Goal: Find specific page/section: Find specific page/section

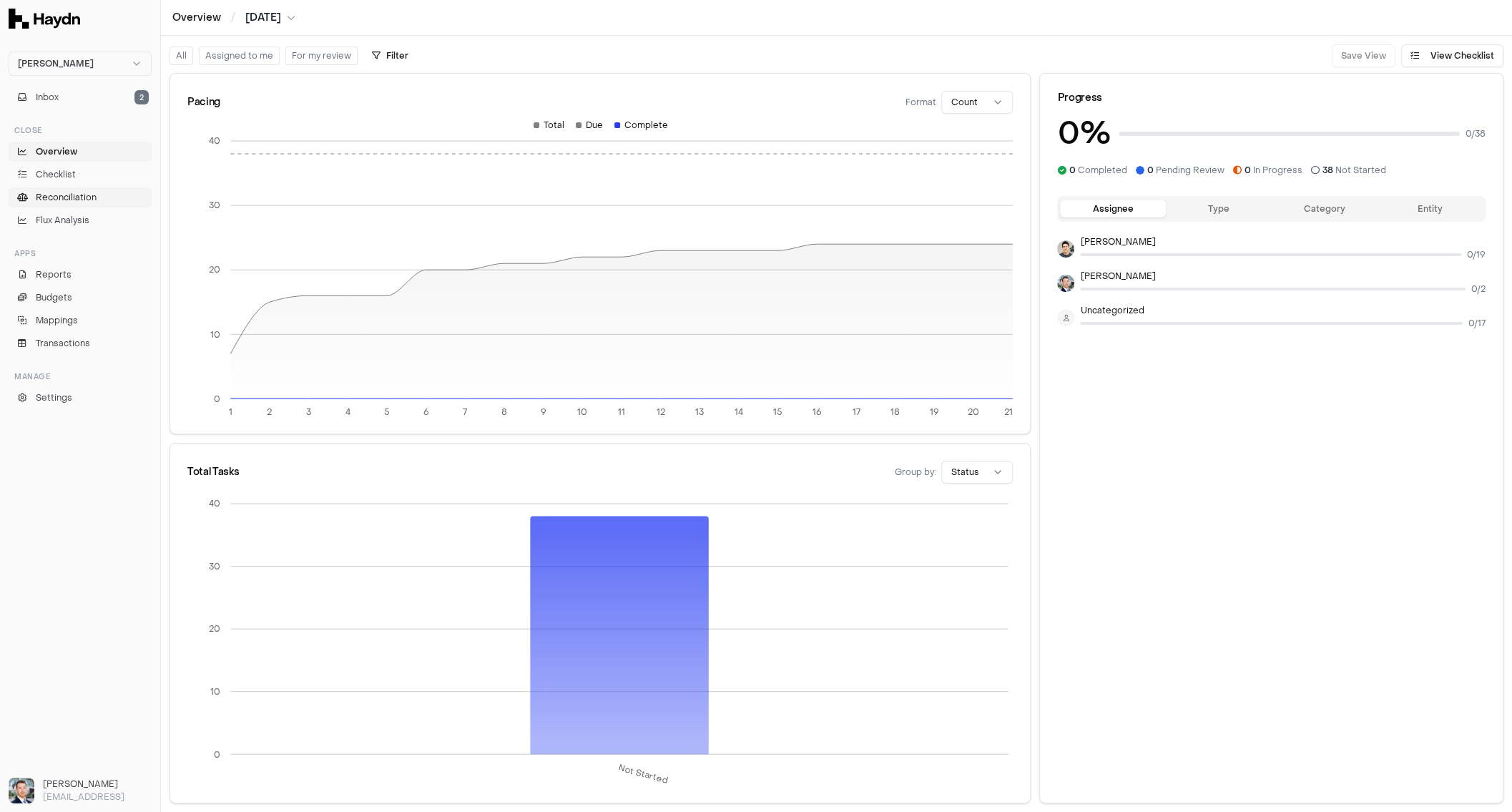
click at [55, 194] on span "Reconciliation" at bounding box center [65, 198] width 60 height 13
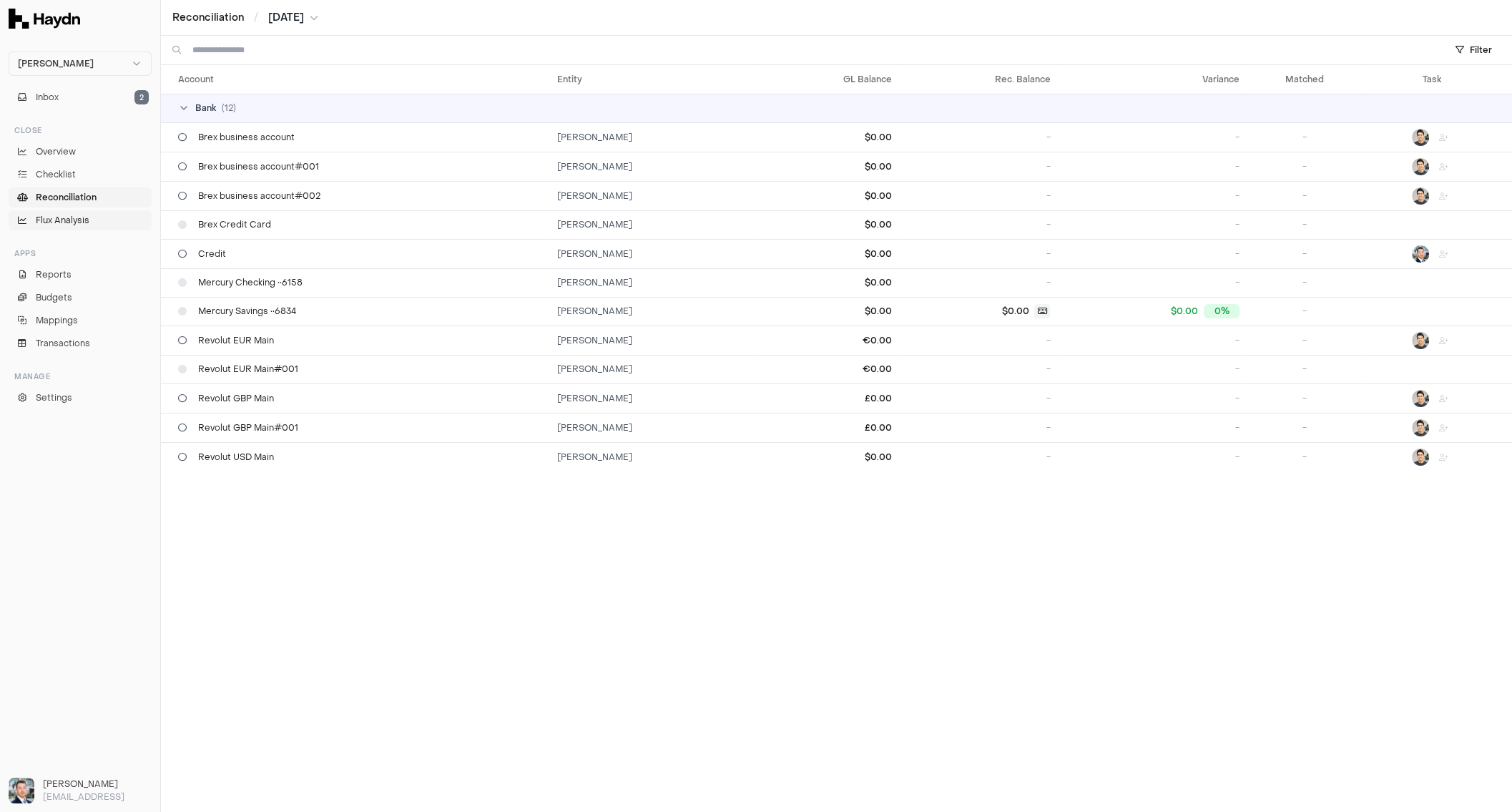
click at [58, 221] on span "Flux Analysis" at bounding box center [62, 220] width 54 height 13
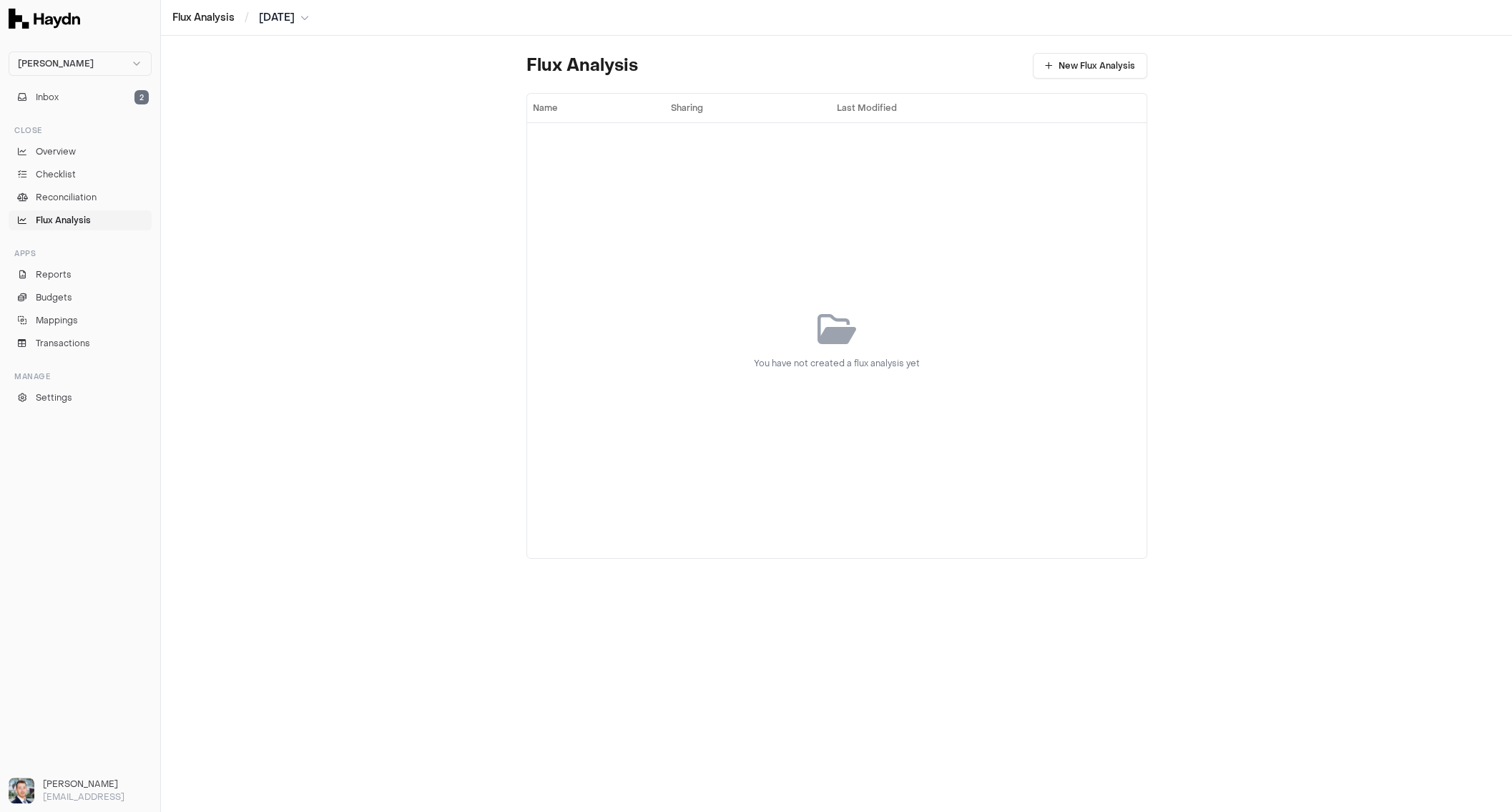
click at [56, 223] on span "Flux Analysis" at bounding box center [63, 220] width 55 height 13
click at [76, 56] on html "[PERSON_NAME] Inbox 2 Close Overview Checklist Reconciliation Flux Analysis App…" at bounding box center [756, 406] width 1512 height 812
click at [50, 127] on div "Nivoda" at bounding box center [80, 131] width 136 height 20
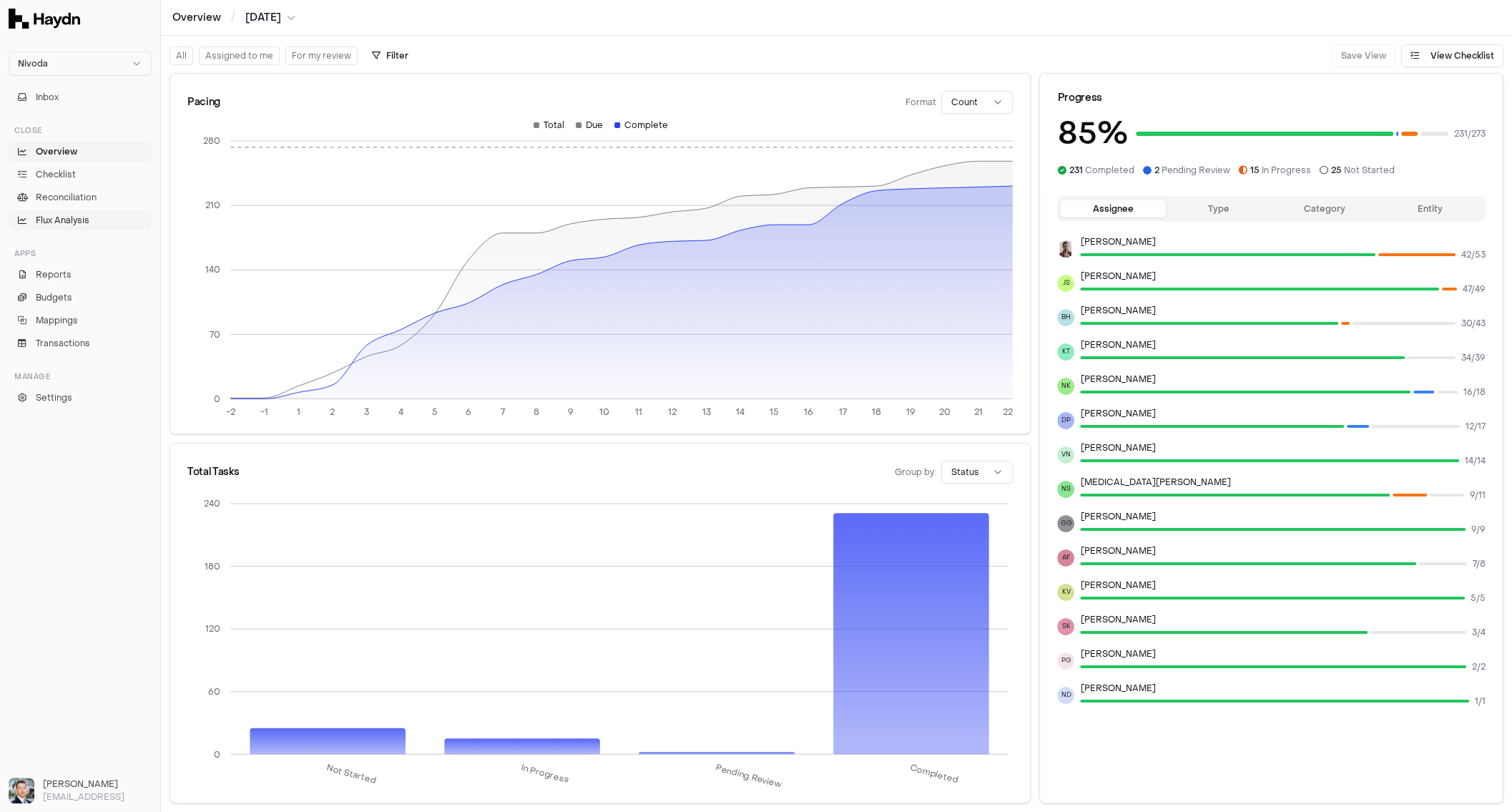
click at [71, 220] on span "Flux Analysis" at bounding box center [62, 220] width 54 height 13
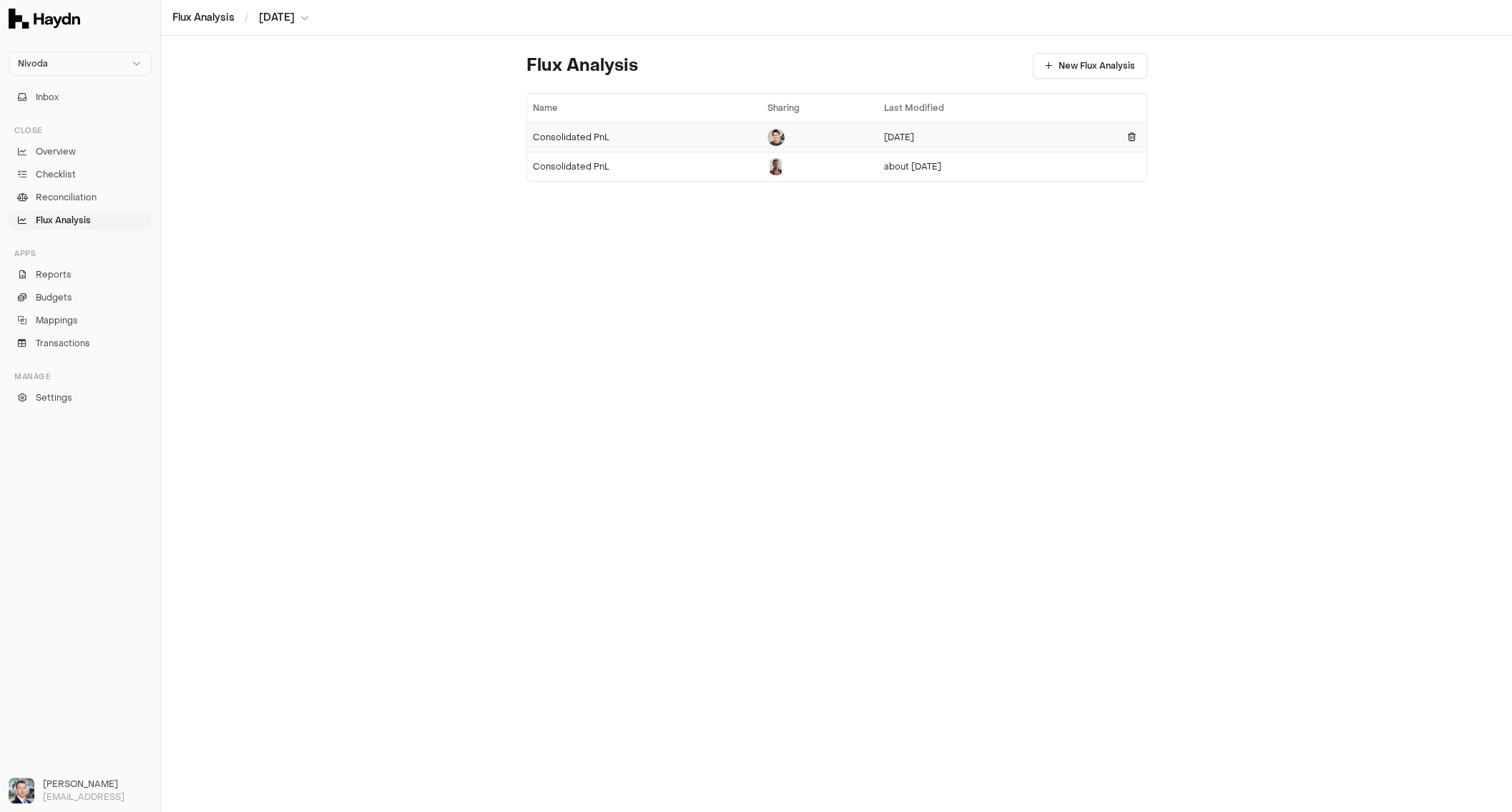
click at [584, 140] on div "Consolidated PnL" at bounding box center [645, 137] width 224 height 11
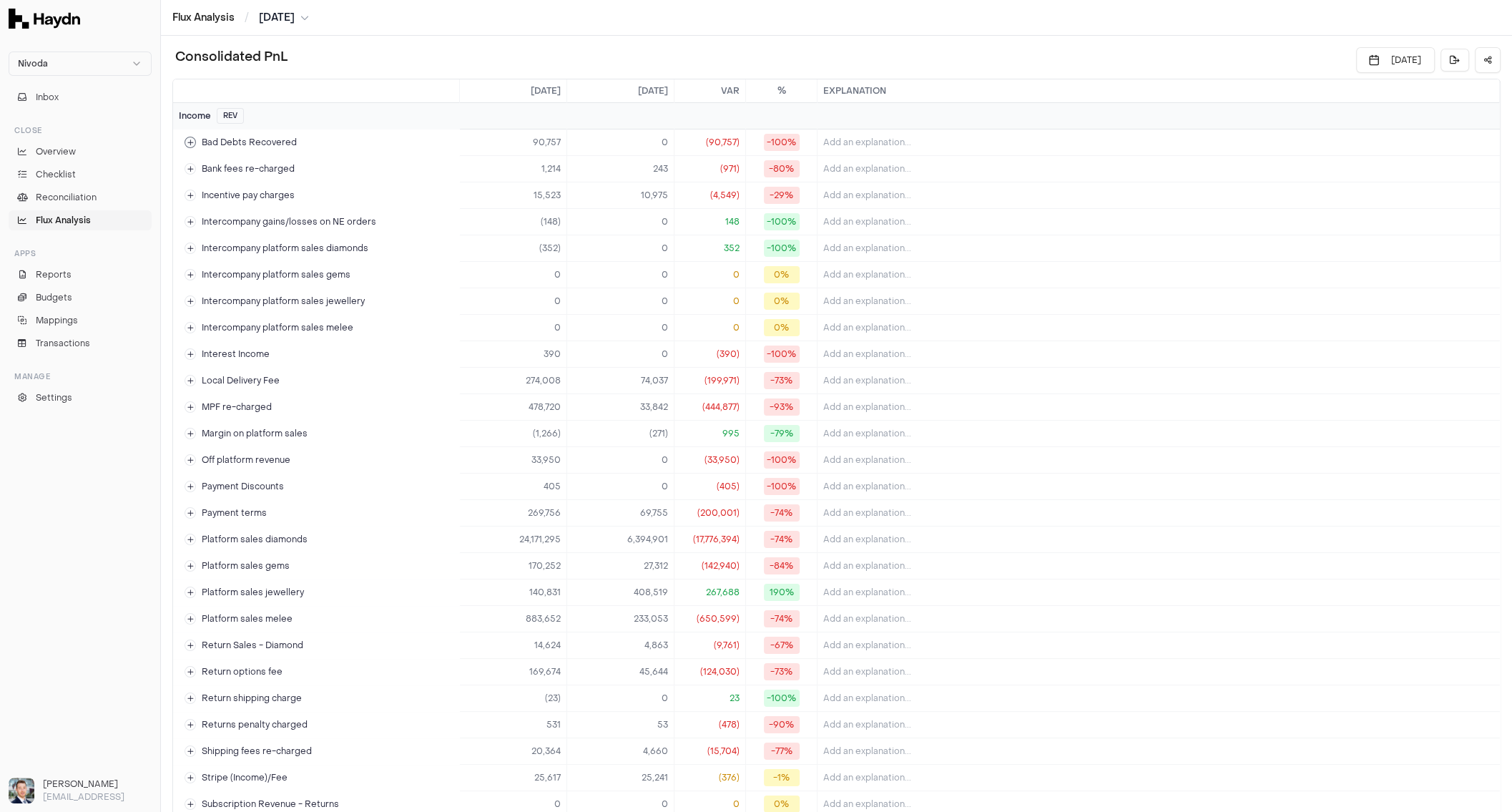
click at [206, 139] on span "Bad Debts Recovered" at bounding box center [249, 142] width 95 height 11
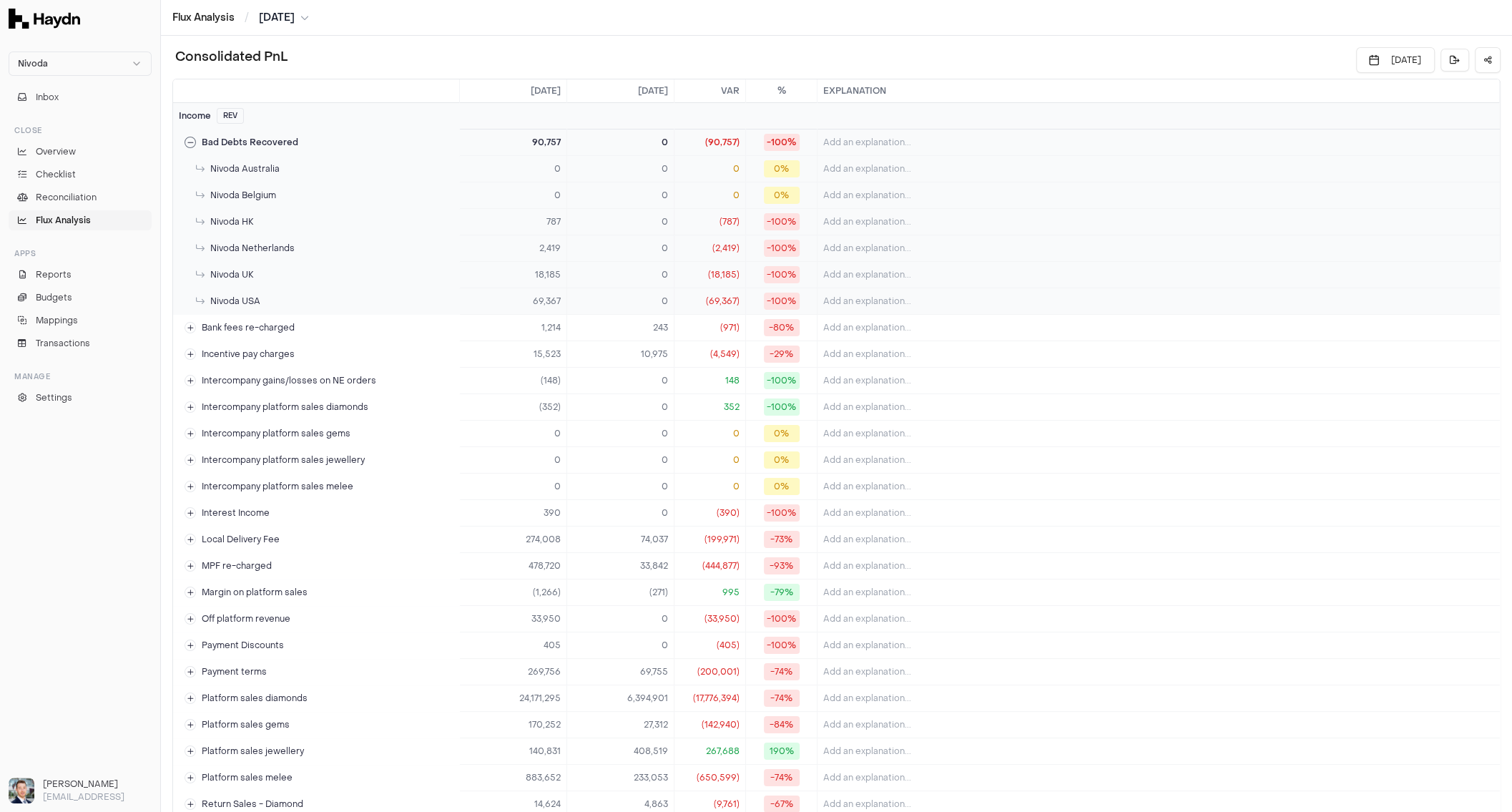
click at [197, 141] on div "Bad Debts Recovered" at bounding box center [241, 142] width 114 height 11
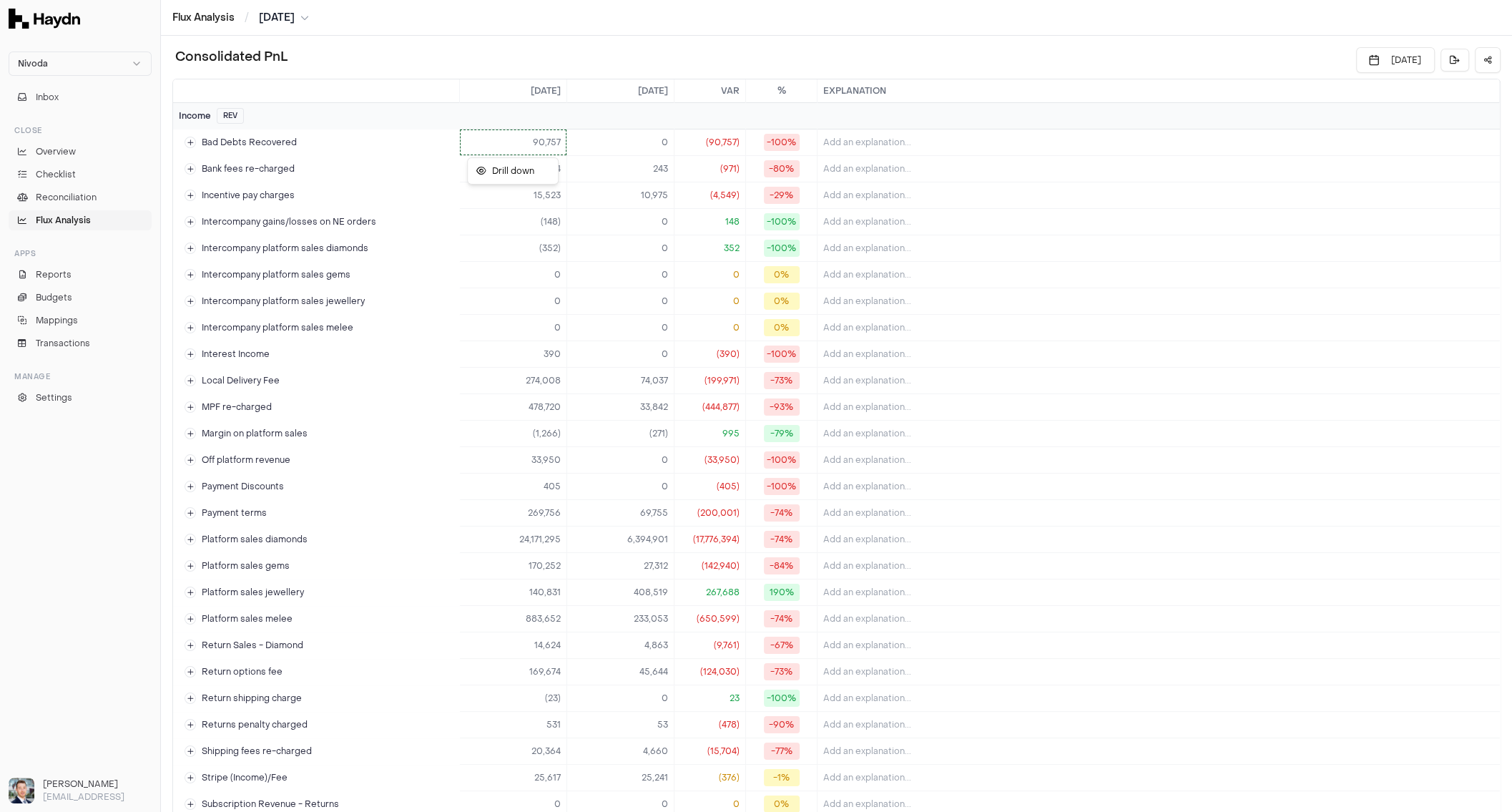
click at [493, 143] on html "Nivoda Inbox Close Overview Checklist Reconciliation Flux Analysis Apps Reports…" at bounding box center [756, 406] width 1512 height 812
click at [523, 181] on div "Drill down" at bounding box center [513, 171] width 92 height 27
click at [523, 175] on span "Drill down" at bounding box center [505, 171] width 58 height 11
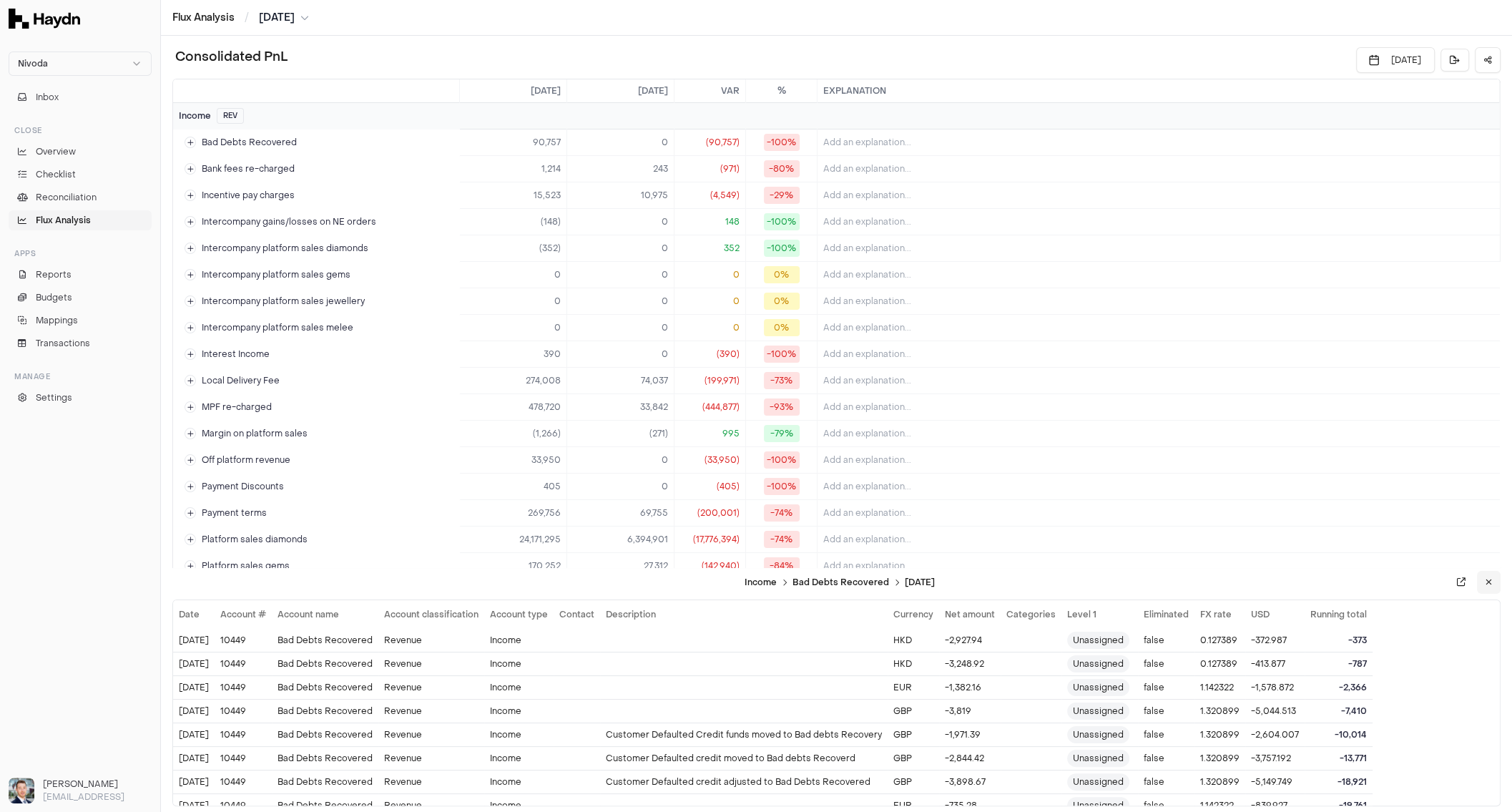
click at [1490, 584] on icon at bounding box center [1489, 582] width 6 height 9
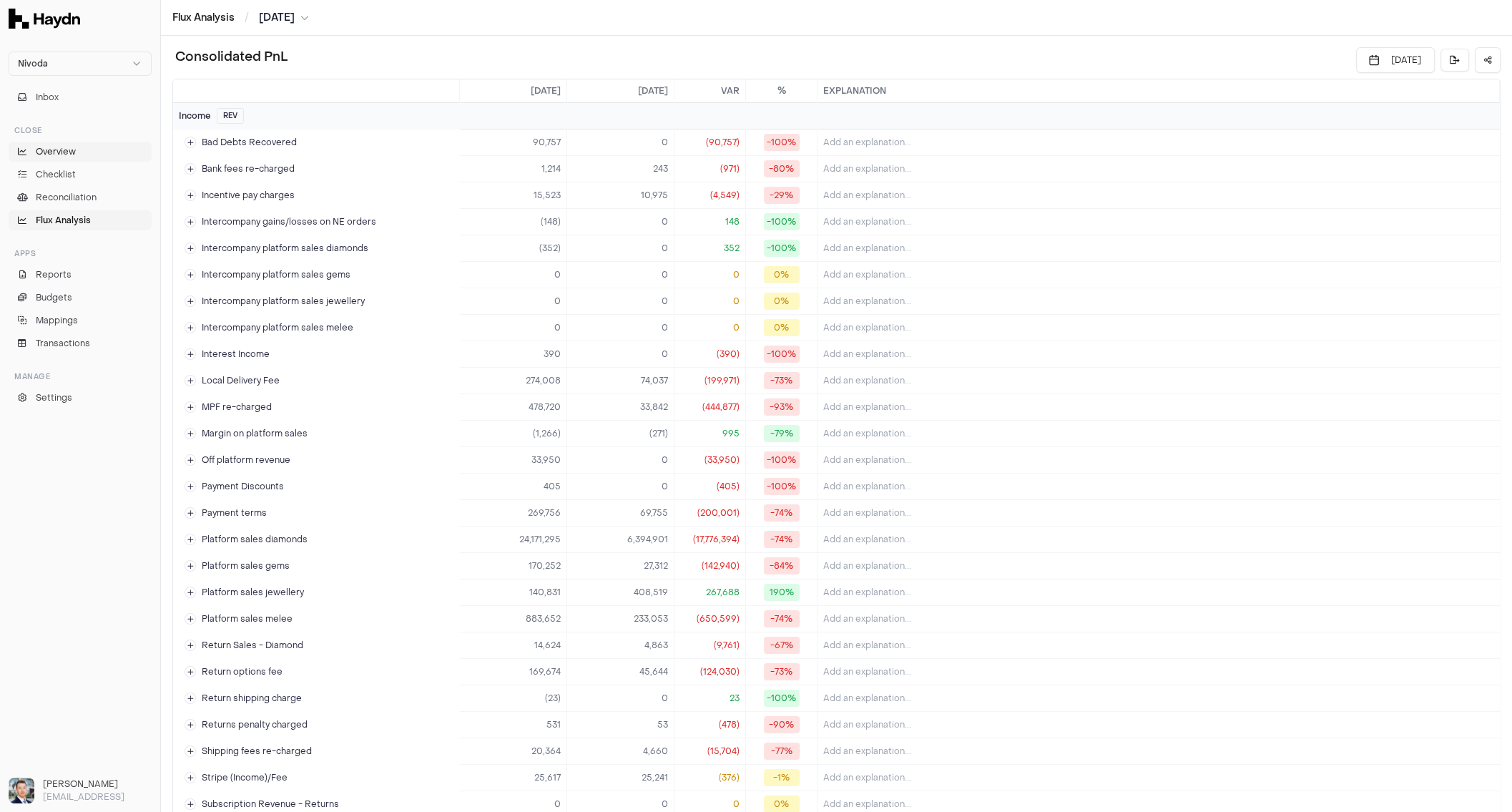
click at [56, 146] on span "Overview" at bounding box center [56, 152] width 40 height 13
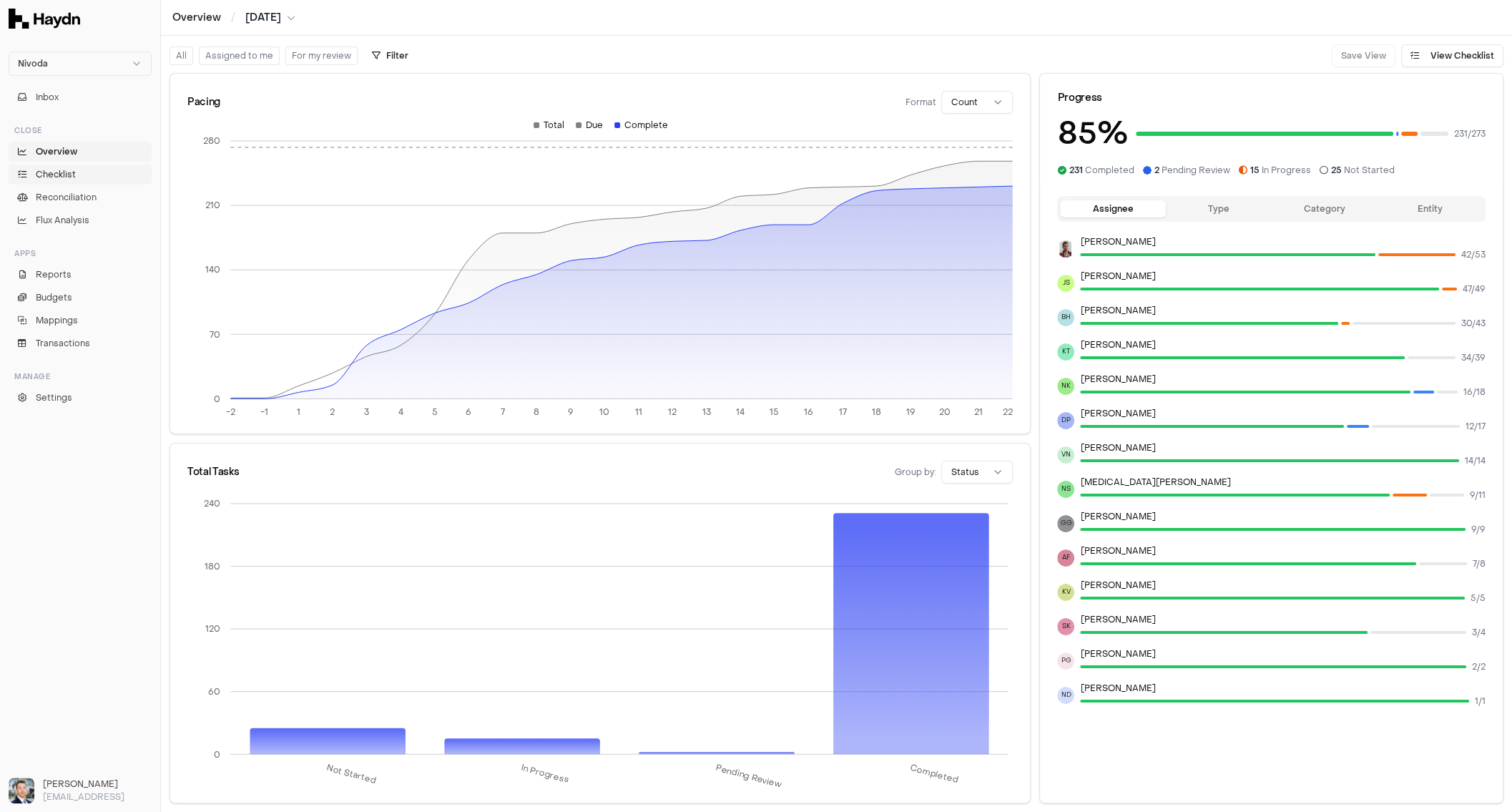
click at [54, 171] on span "Checklist" at bounding box center [56, 174] width 40 height 13
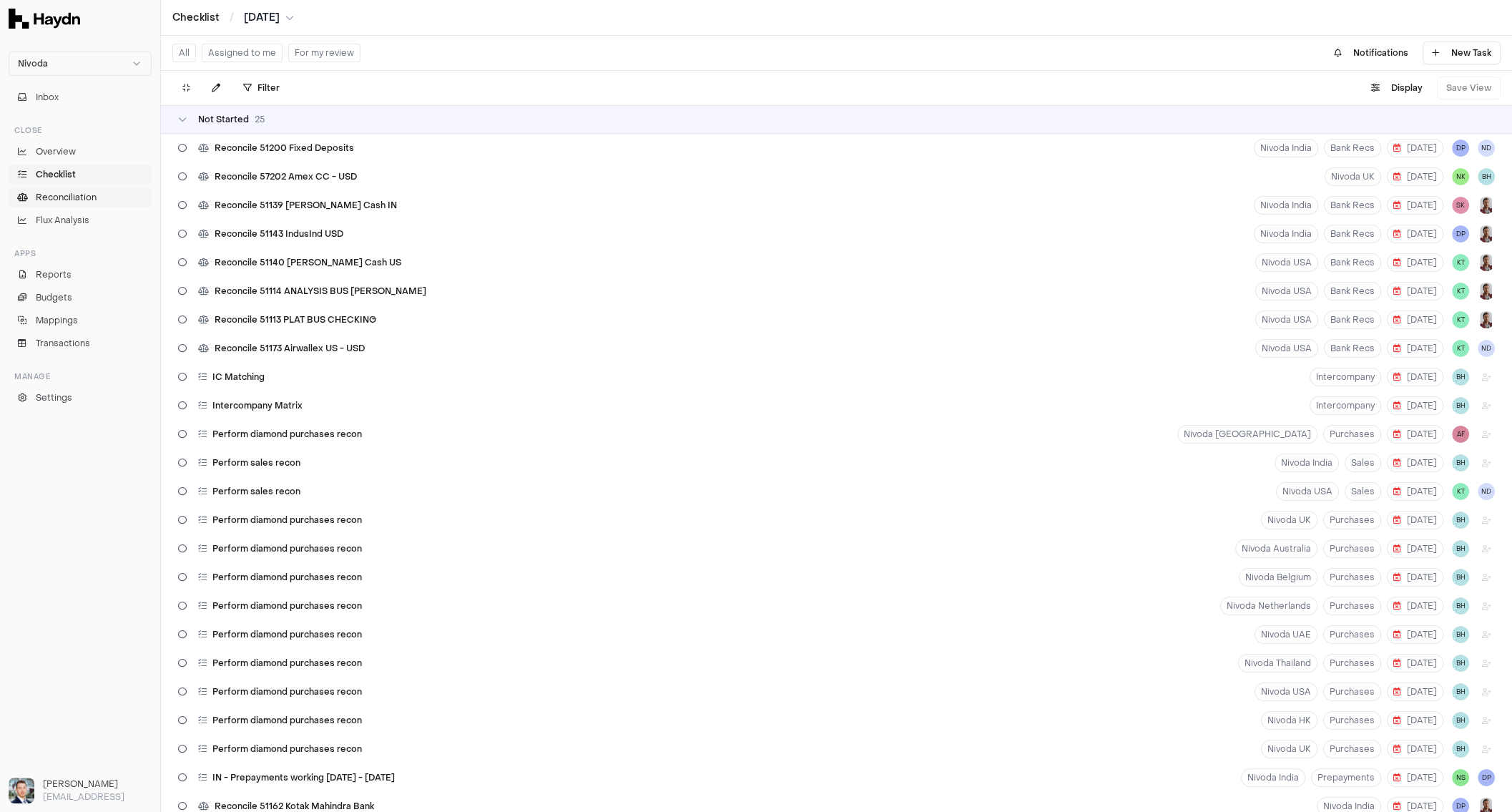
click at [69, 199] on span "Reconciliation" at bounding box center [65, 198] width 60 height 13
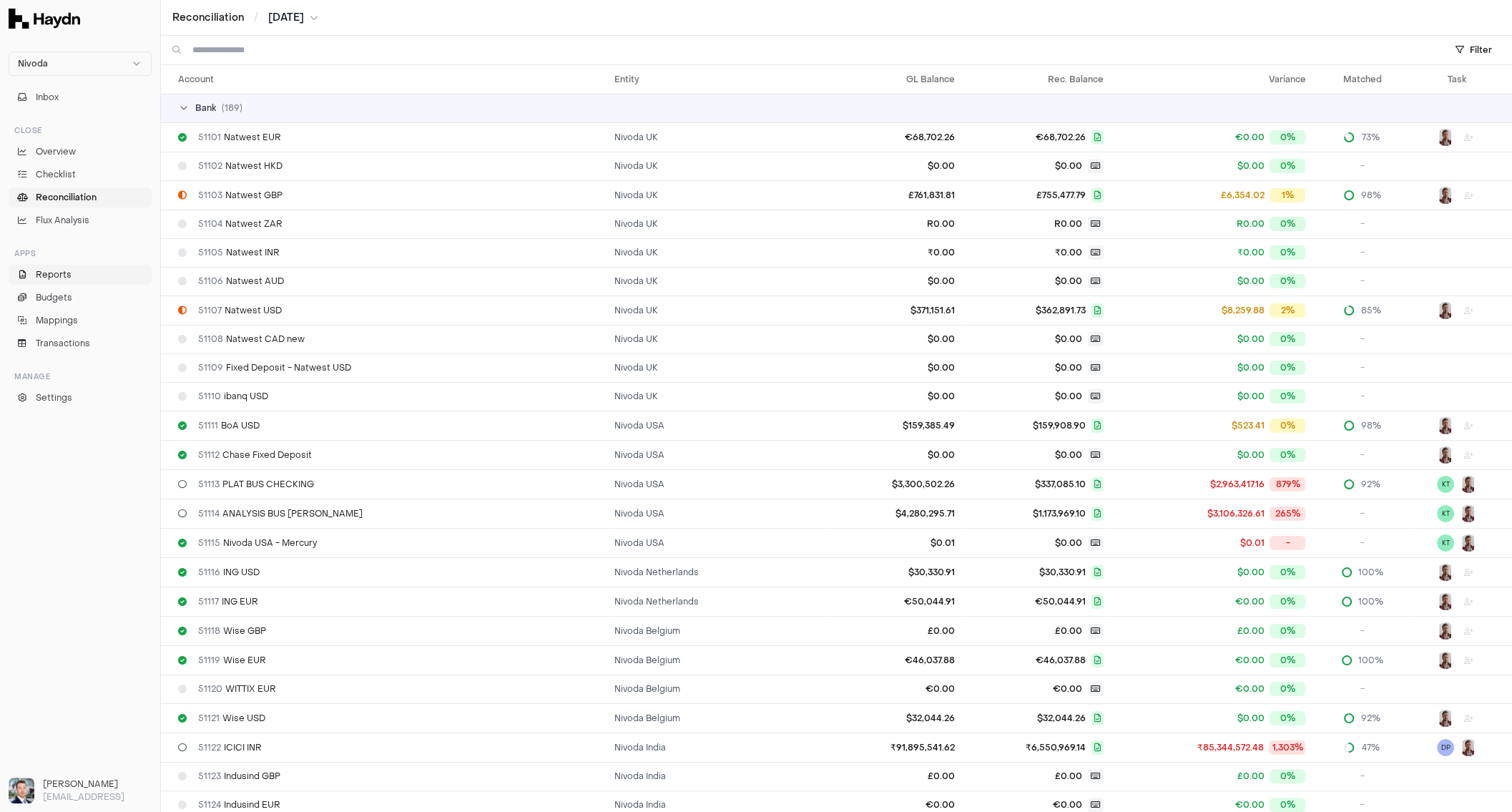
click at [69, 274] on link "Reports" at bounding box center [80, 274] width 143 height 20
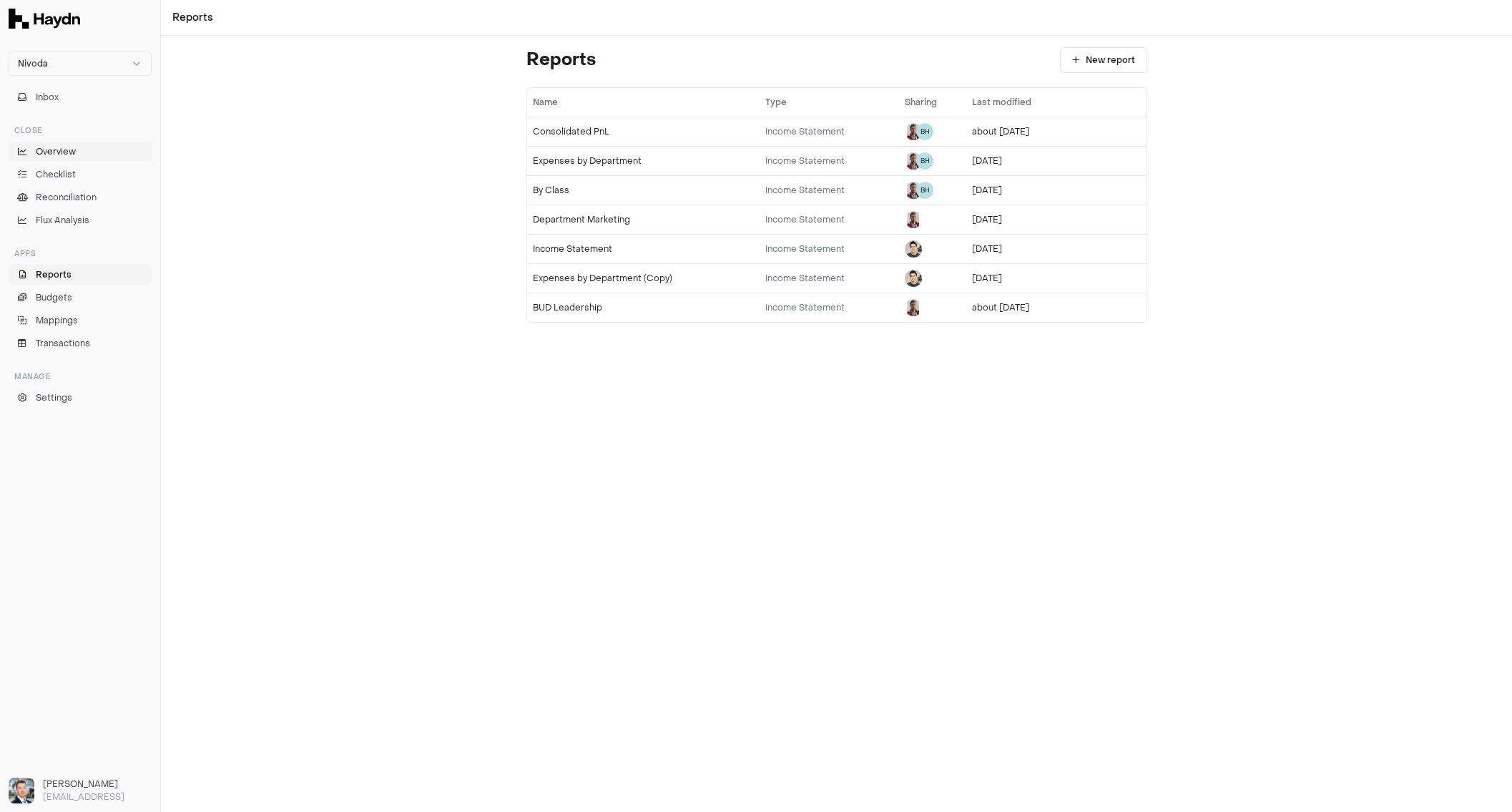
click at [77, 149] on link "Overview" at bounding box center [80, 152] width 143 height 20
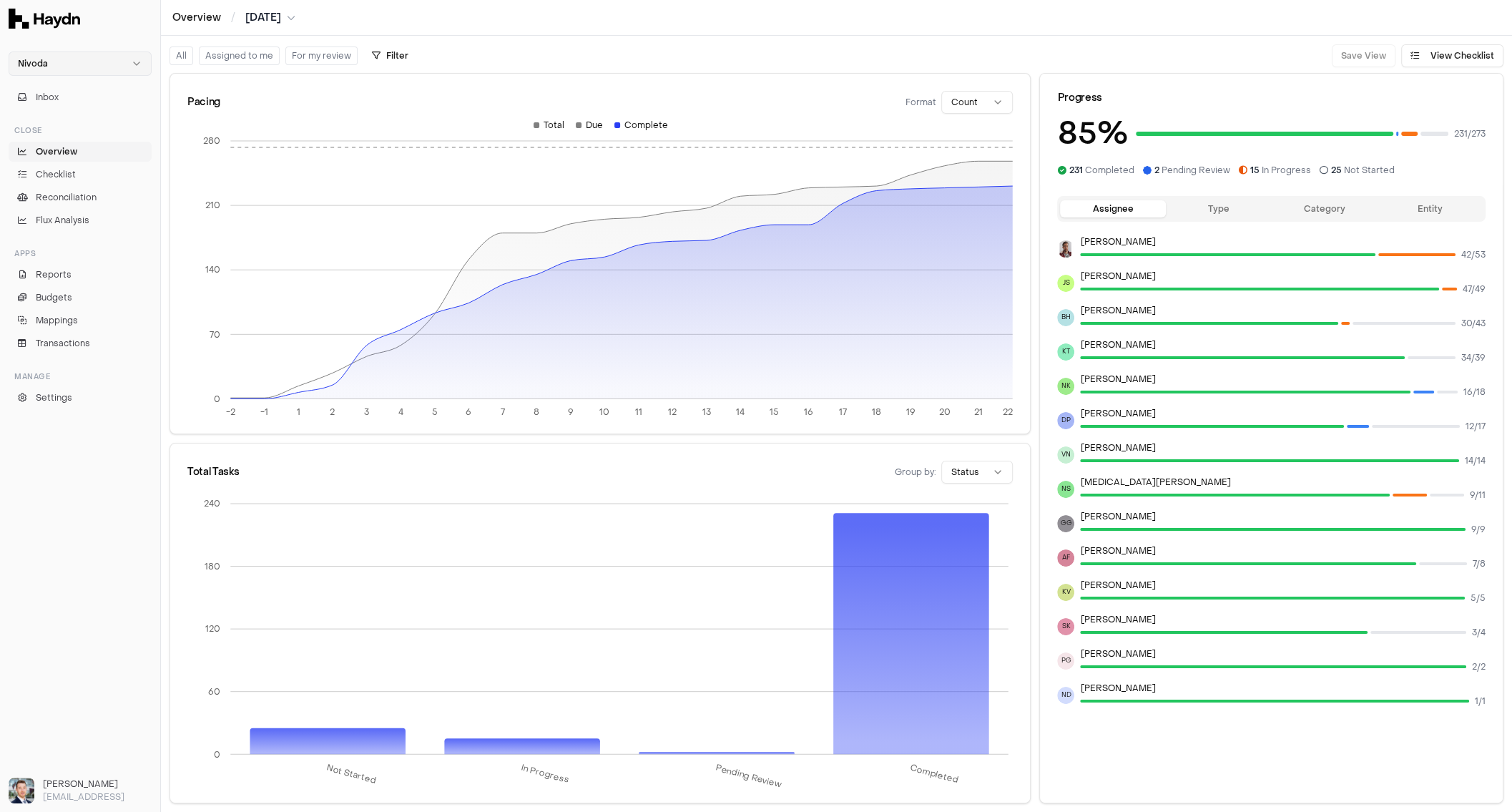
click at [68, 65] on html "Nivoda Inbox Close Overview Checklist Reconciliation Flux Analysis Apps Reports…" at bounding box center [756, 406] width 1512 height 812
click at [54, 92] on div "[PERSON_NAME]" at bounding box center [80, 91] width 136 height 20
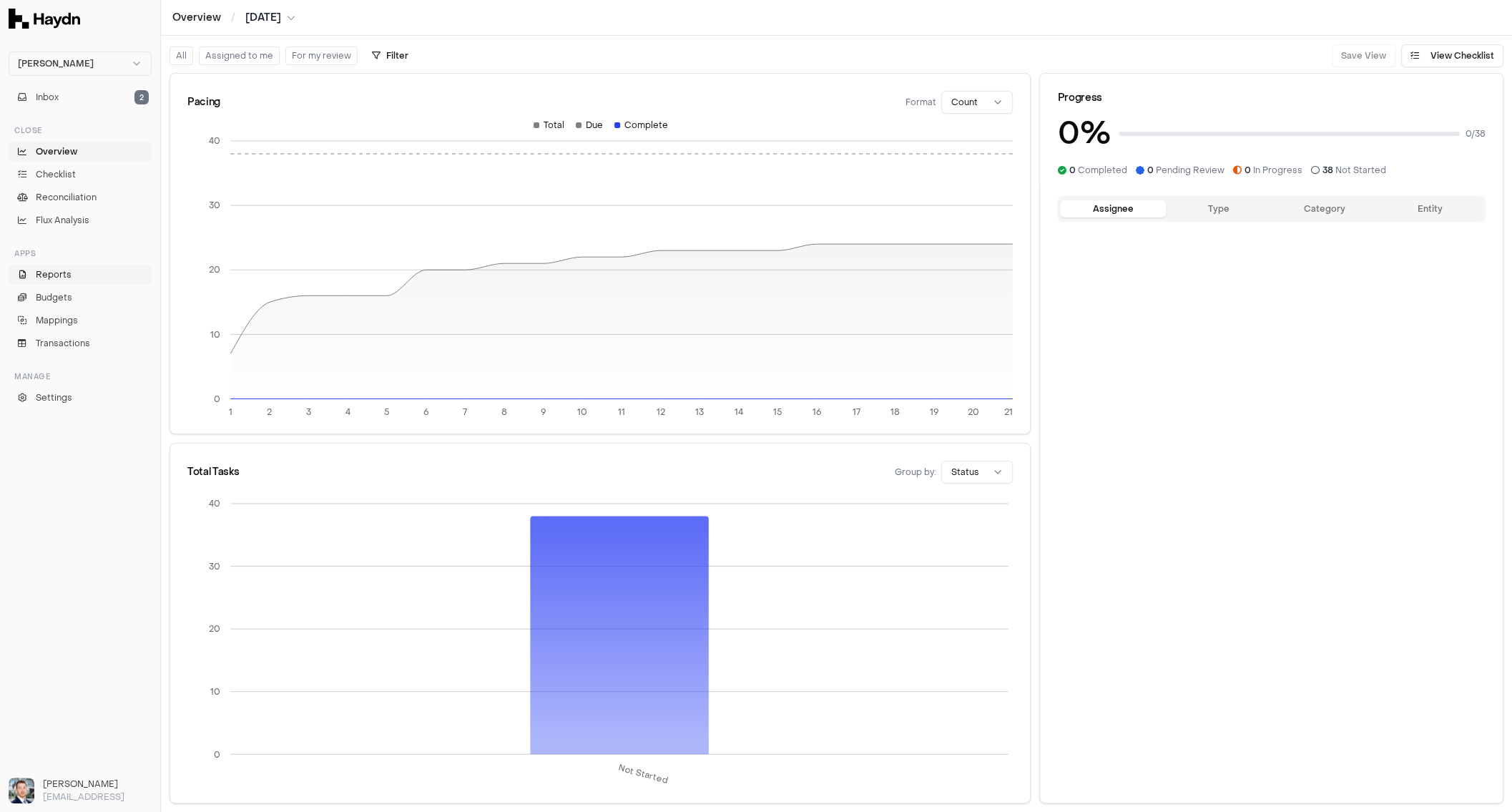
click at [69, 277] on span "Reports" at bounding box center [53, 275] width 35 height 13
